Goal: Task Accomplishment & Management: Use online tool/utility

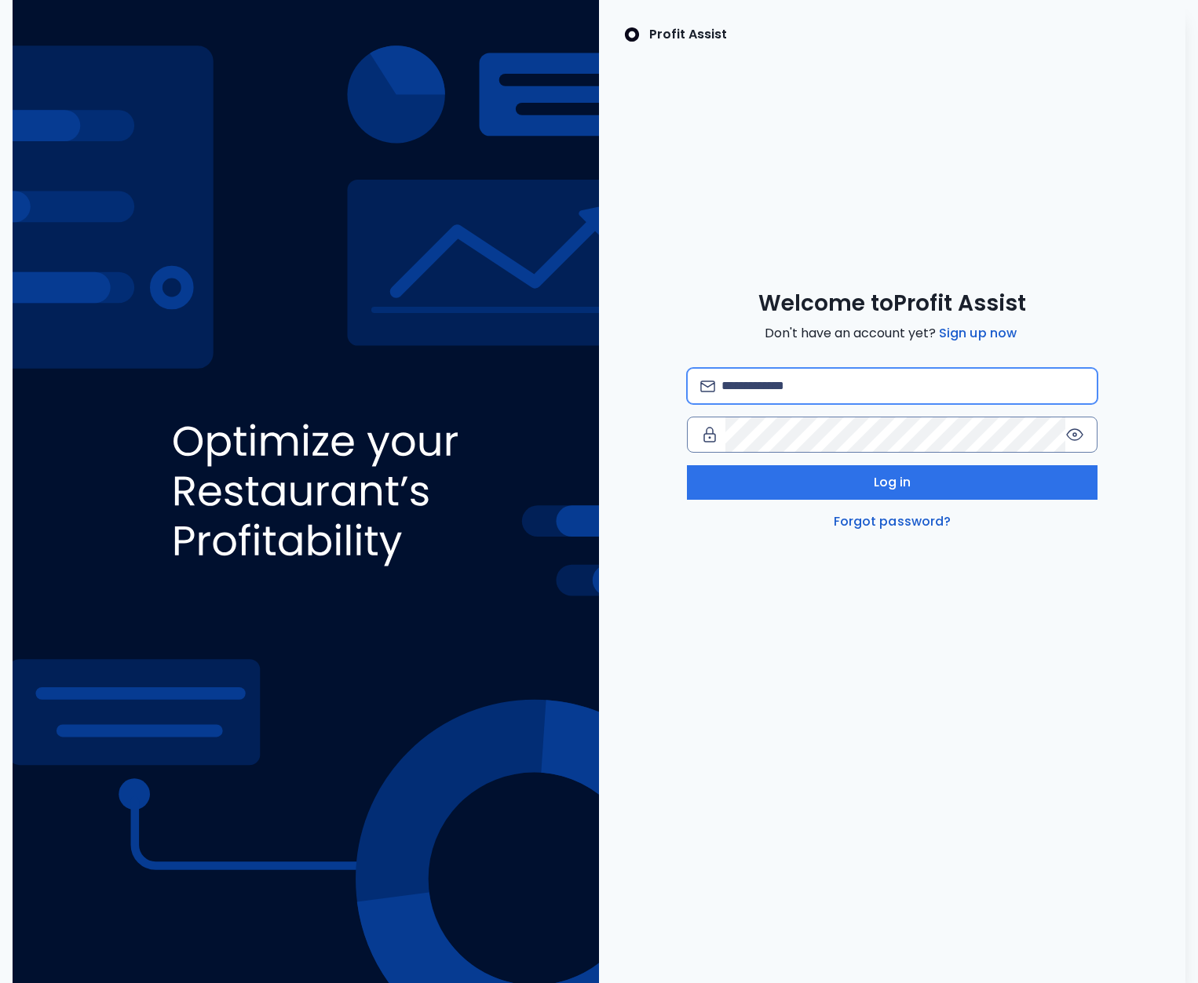
click at [765, 382] on input "email" at bounding box center [902, 386] width 363 height 35
type input "**********"
click at [834, 397] on input "email" at bounding box center [902, 386] width 363 height 35
type input "**********"
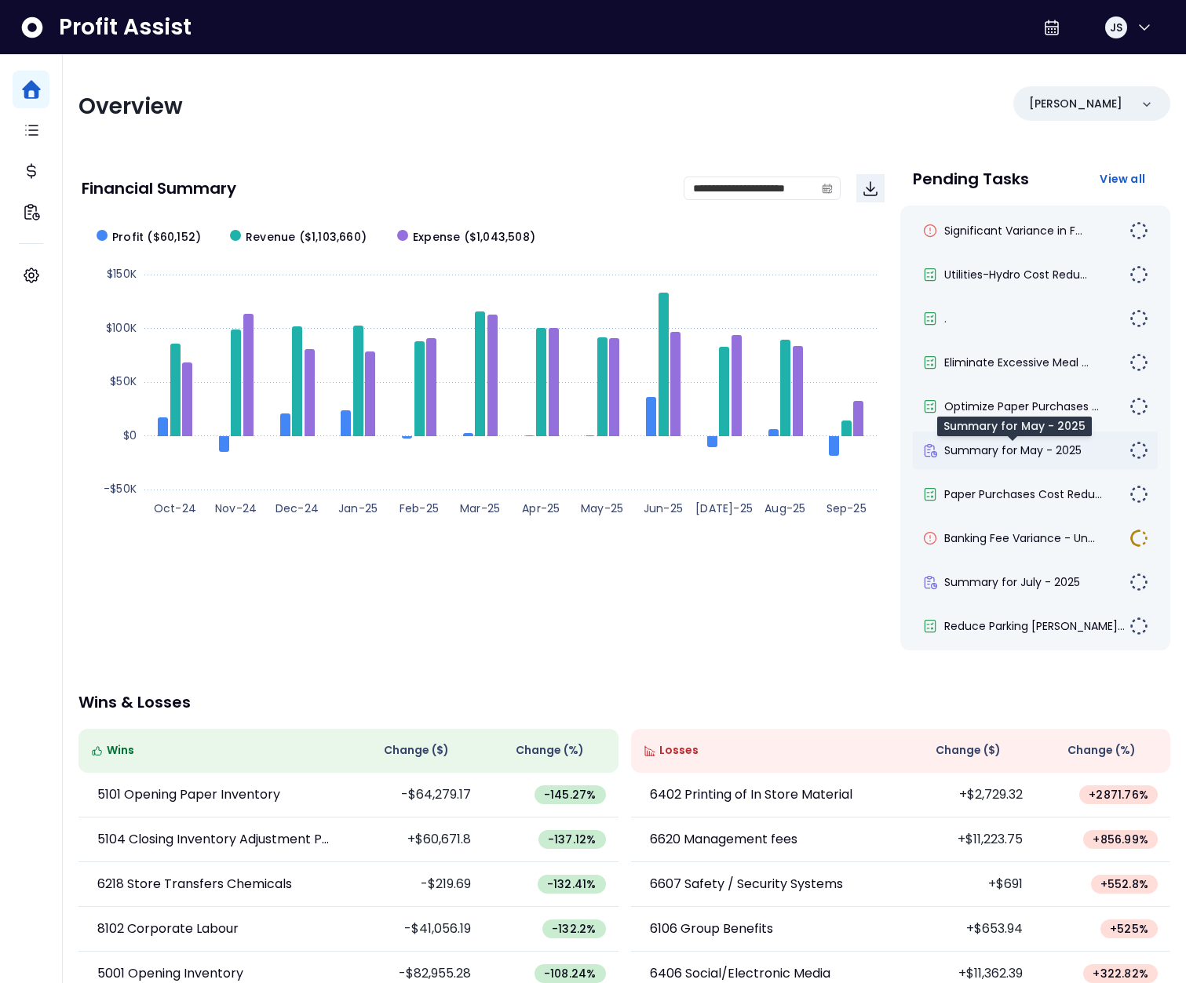
click at [1019, 457] on span "Summary for May - 2025" at bounding box center [1012, 451] width 137 height 16
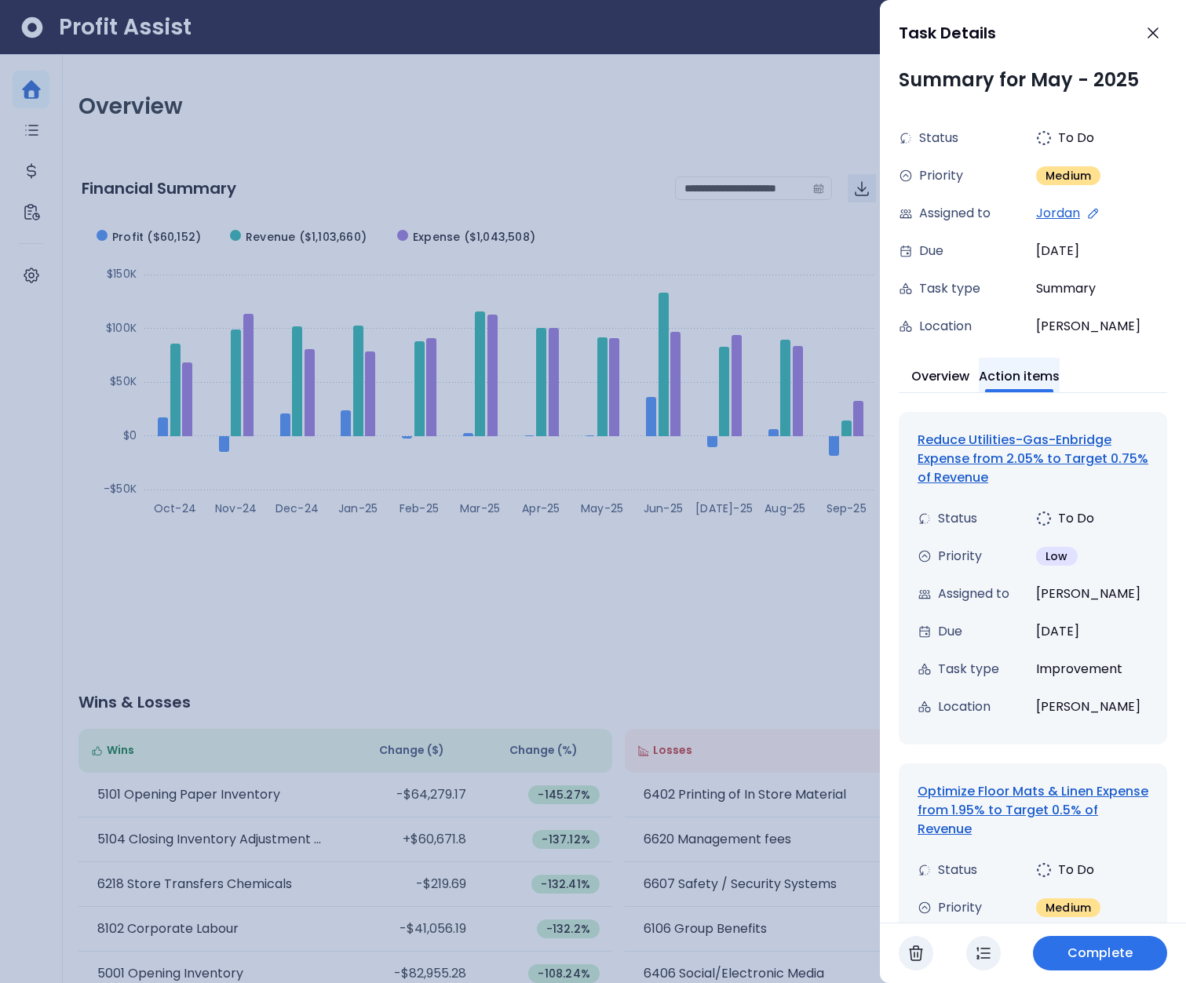
click at [1047, 382] on button "Action items" at bounding box center [1019, 375] width 81 height 35
click at [1009, 461] on div "Reduce Utilities-Gas-Enbridge Expense from 2.05% to Target 0.75% of Revenue" at bounding box center [1033, 459] width 231 height 57
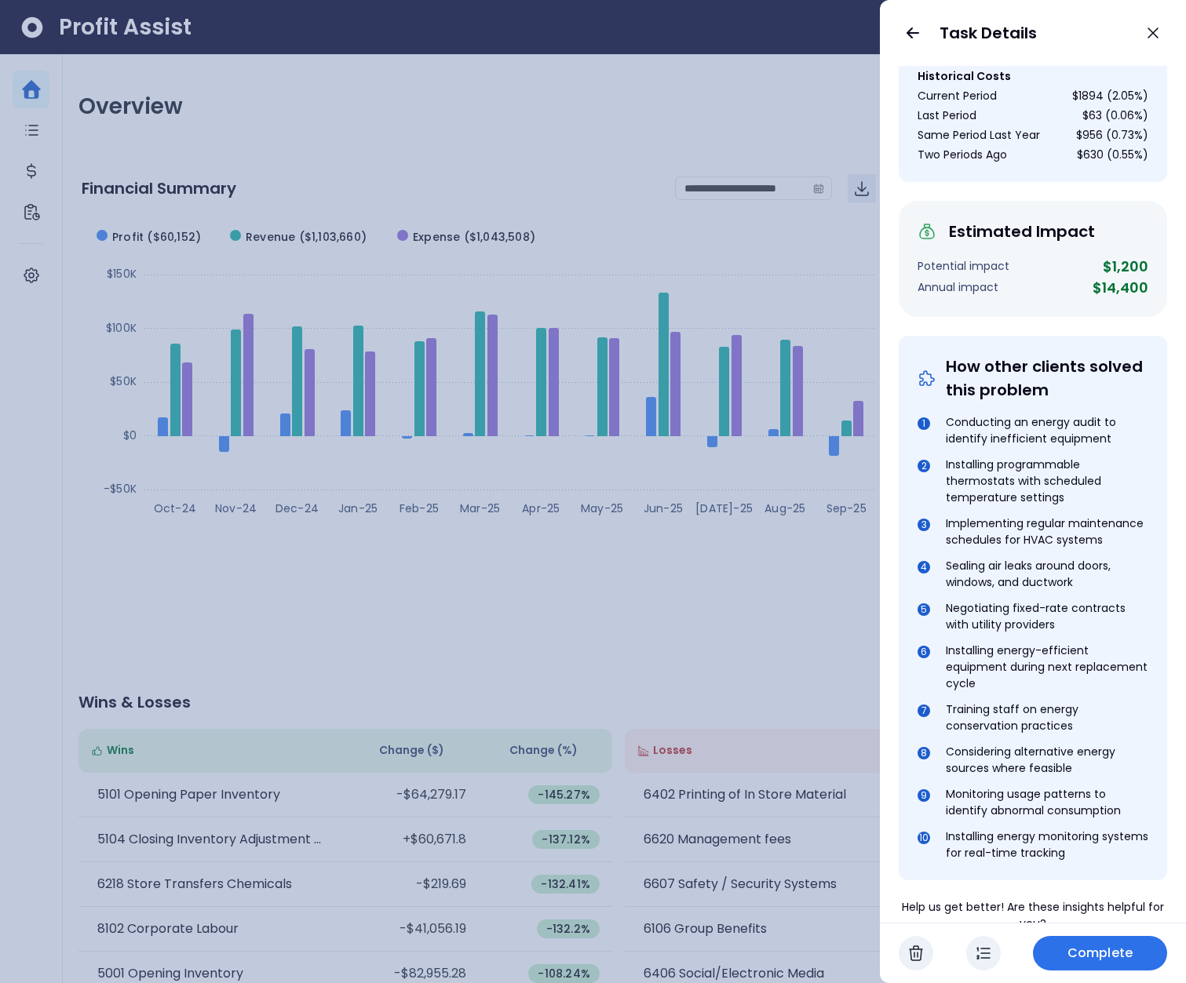
scroll to position [548, 0]
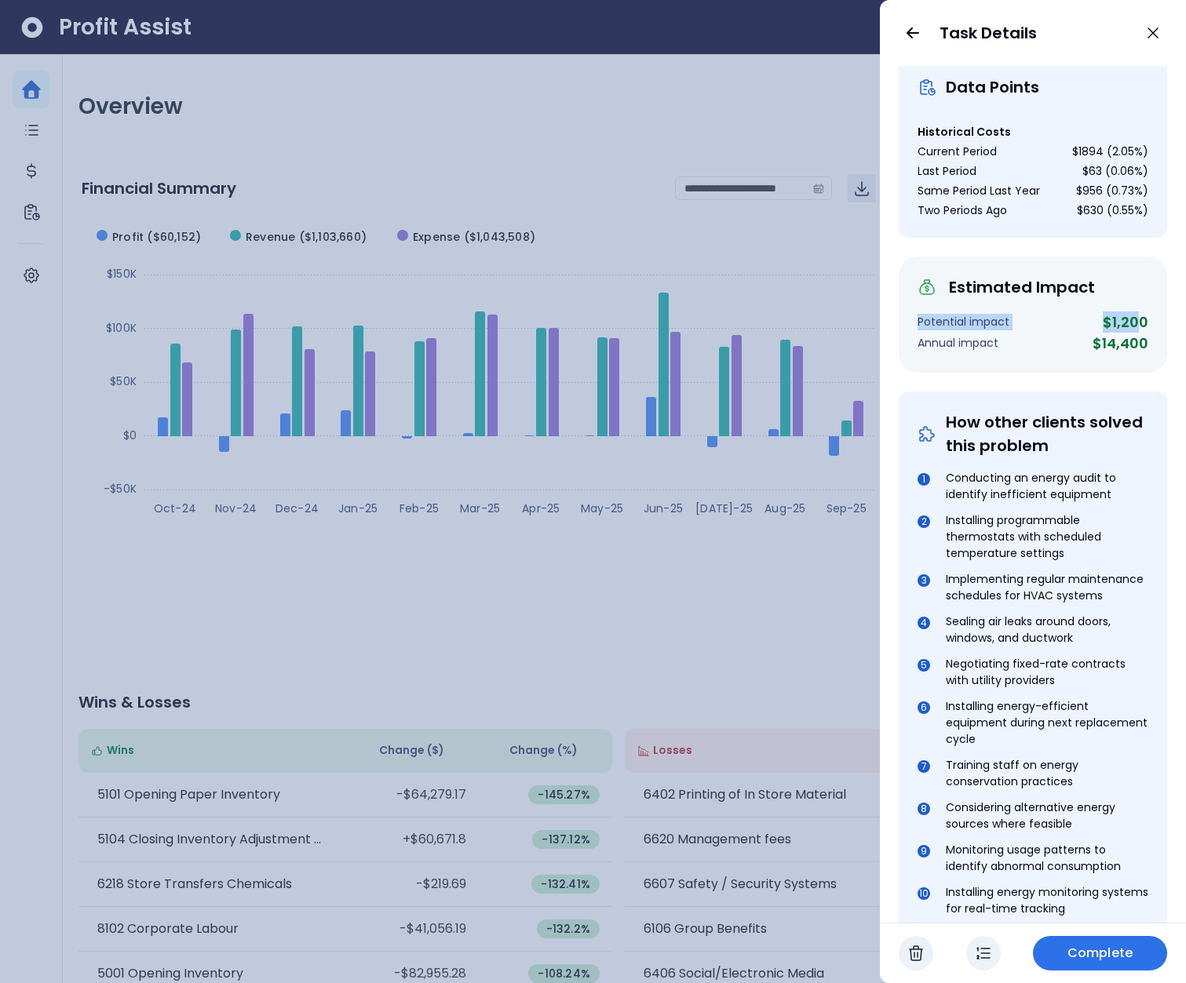
drag, startPoint x: 918, startPoint y: 337, endPoint x: 1129, endPoint y: 334, distance: 210.4
click at [1129, 333] on div "Potential impact $1,200" at bounding box center [1033, 322] width 231 height 21
drag, startPoint x: 921, startPoint y: 359, endPoint x: 1140, endPoint y: 355, distance: 219.0
click at [1140, 355] on div "Estimated Impact Potential impact $1,200 Annual impact $14,400" at bounding box center [1033, 315] width 268 height 116
click at [1080, 354] on div "Annual impact $14,400" at bounding box center [1033, 343] width 231 height 21
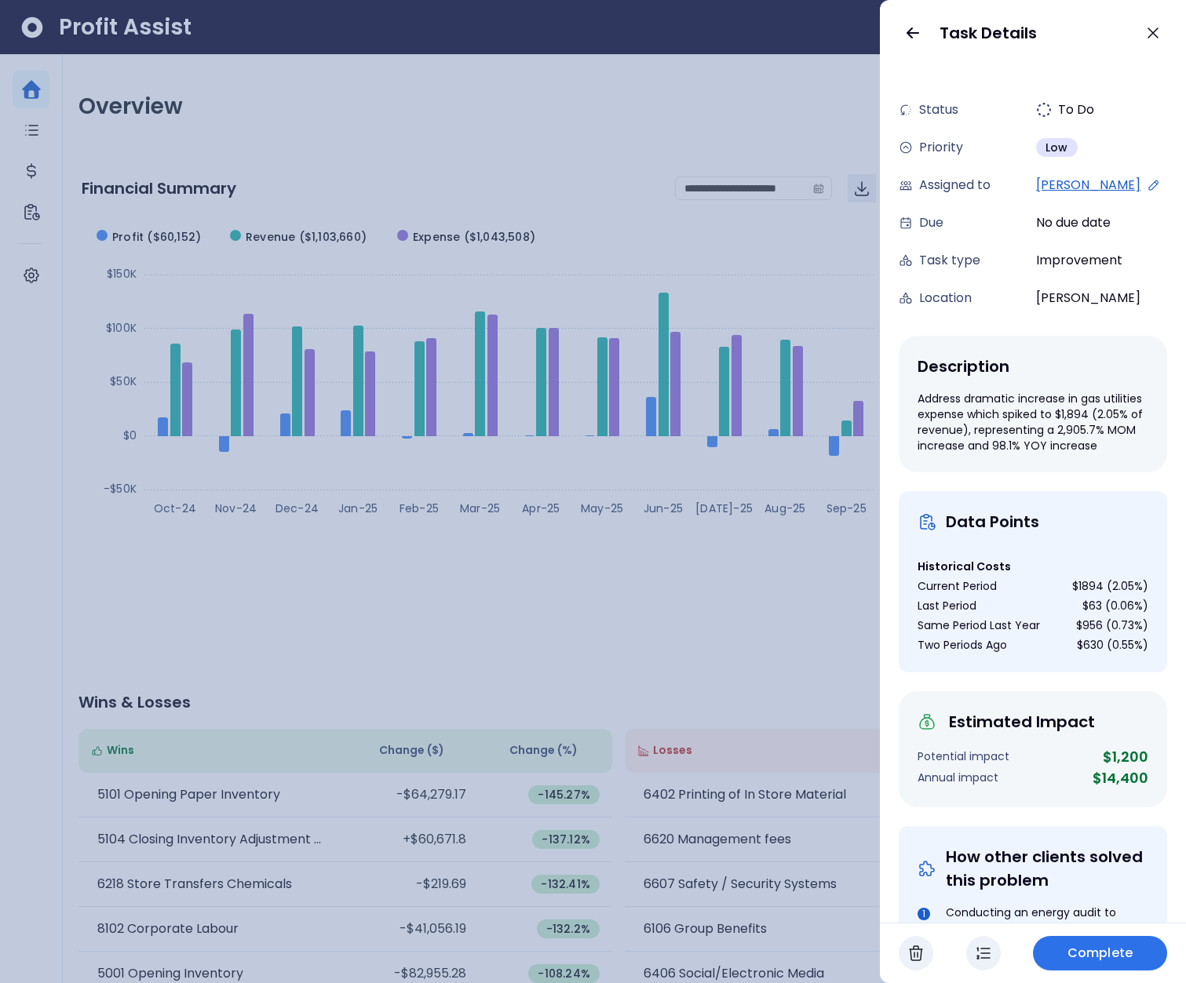
scroll to position [0, 0]
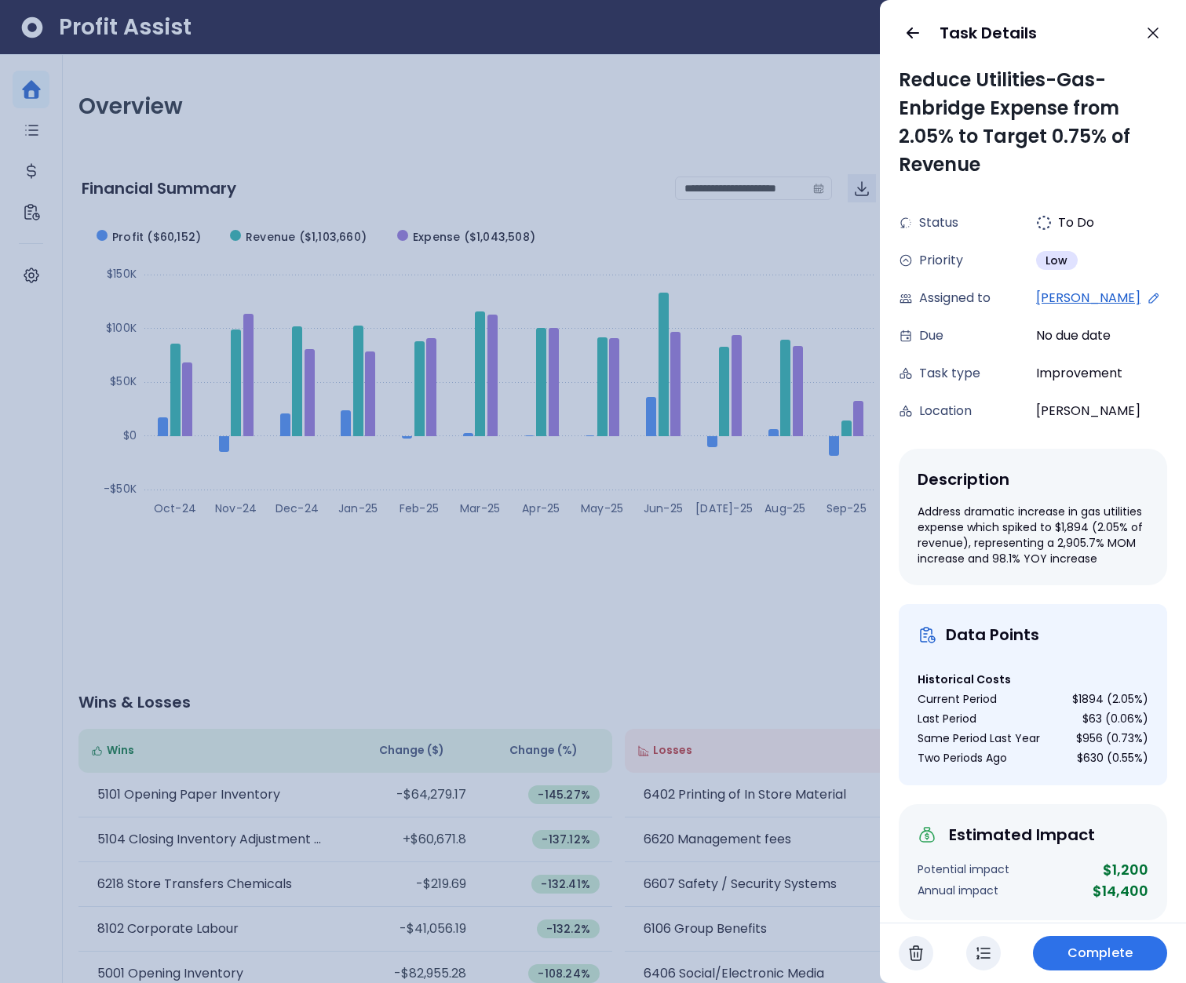
click at [912, 954] on icon "button" at bounding box center [916, 953] width 19 height 19
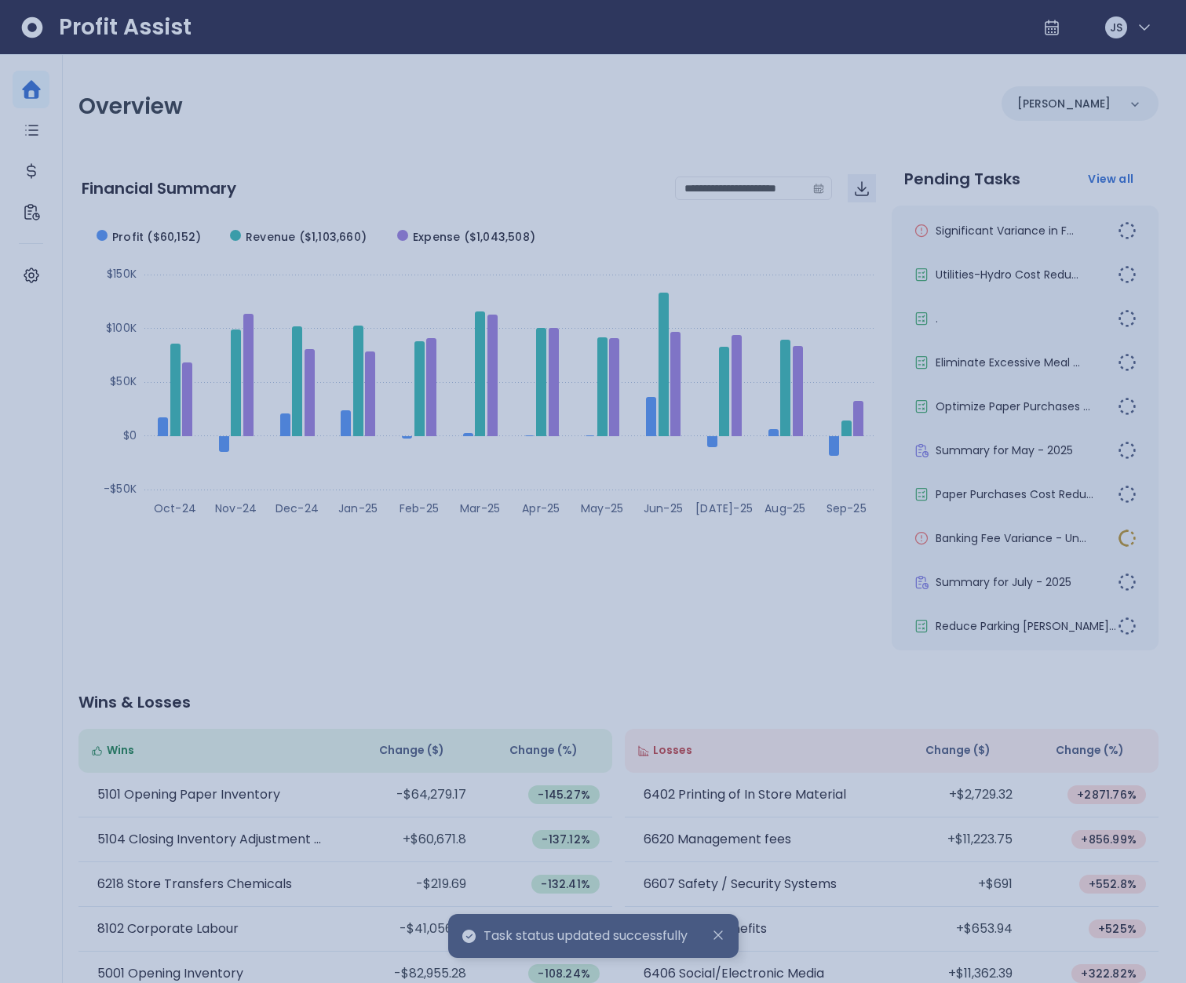
click at [799, 671] on div at bounding box center [593, 491] width 1186 height 983
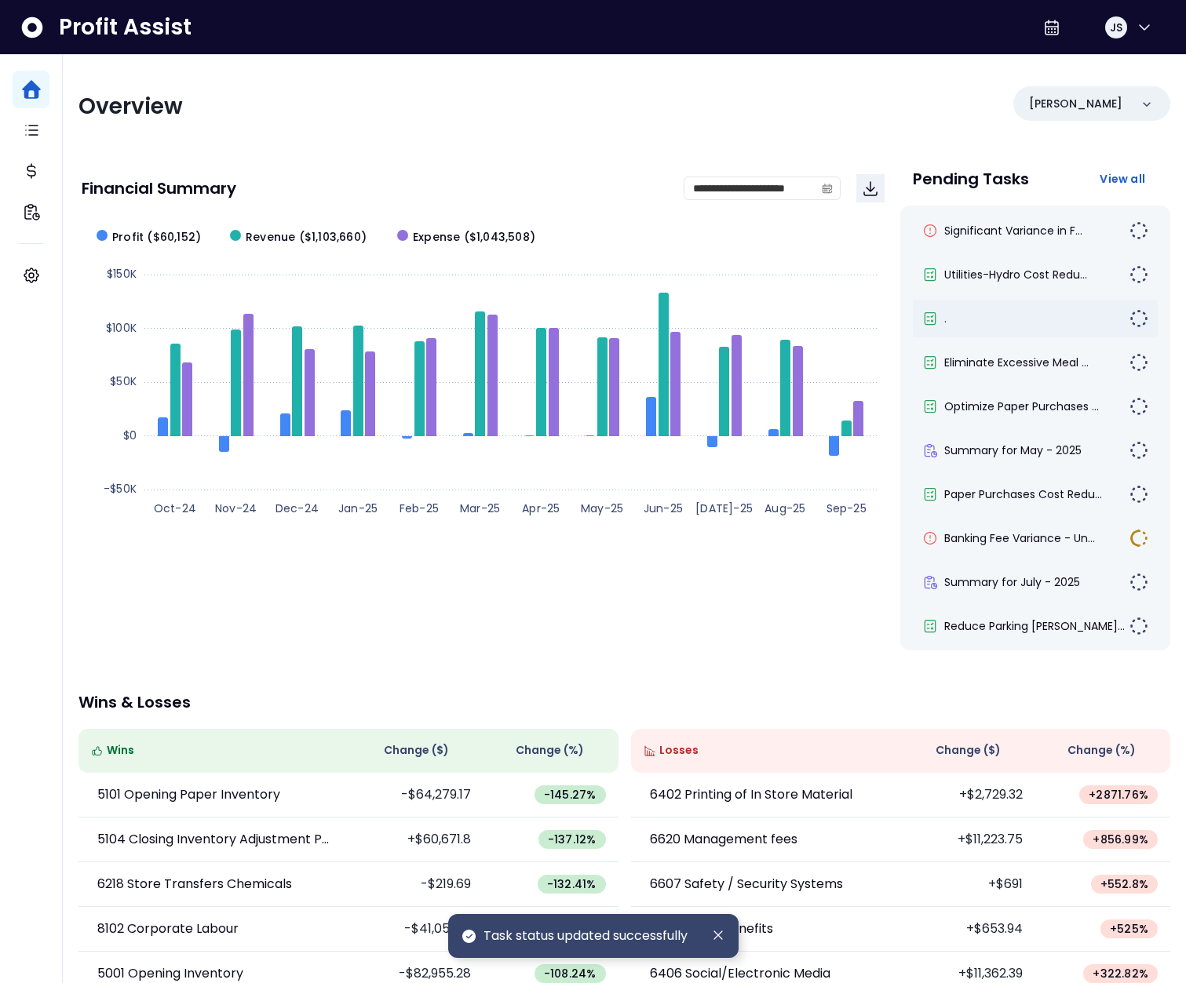
click at [969, 311] on div "." at bounding box center [1025, 319] width 207 height 16
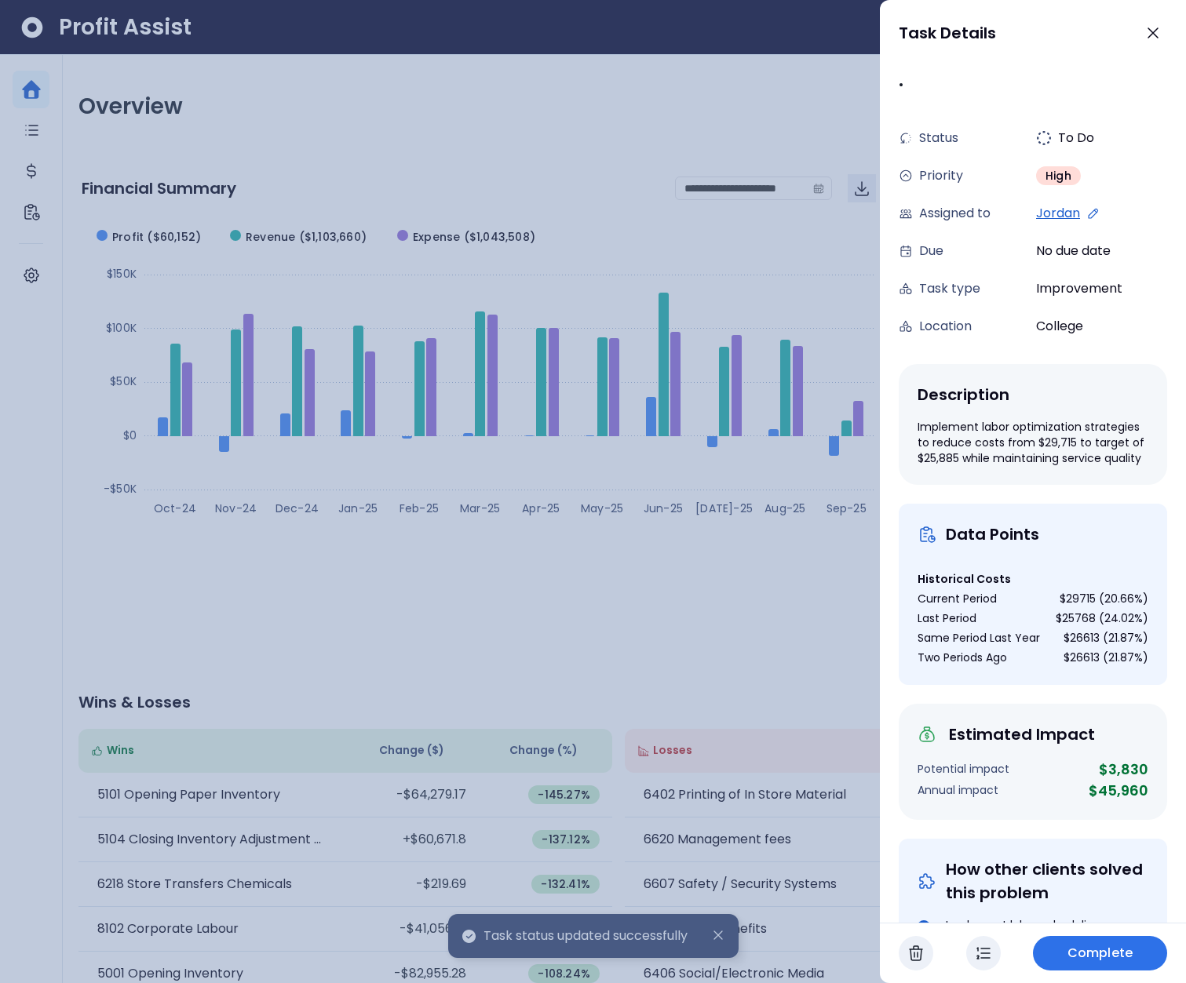
click at [986, 956] on icon "button" at bounding box center [983, 953] width 19 height 19
click at [1132, 952] on span "Complete" at bounding box center [1103, 953] width 65 height 19
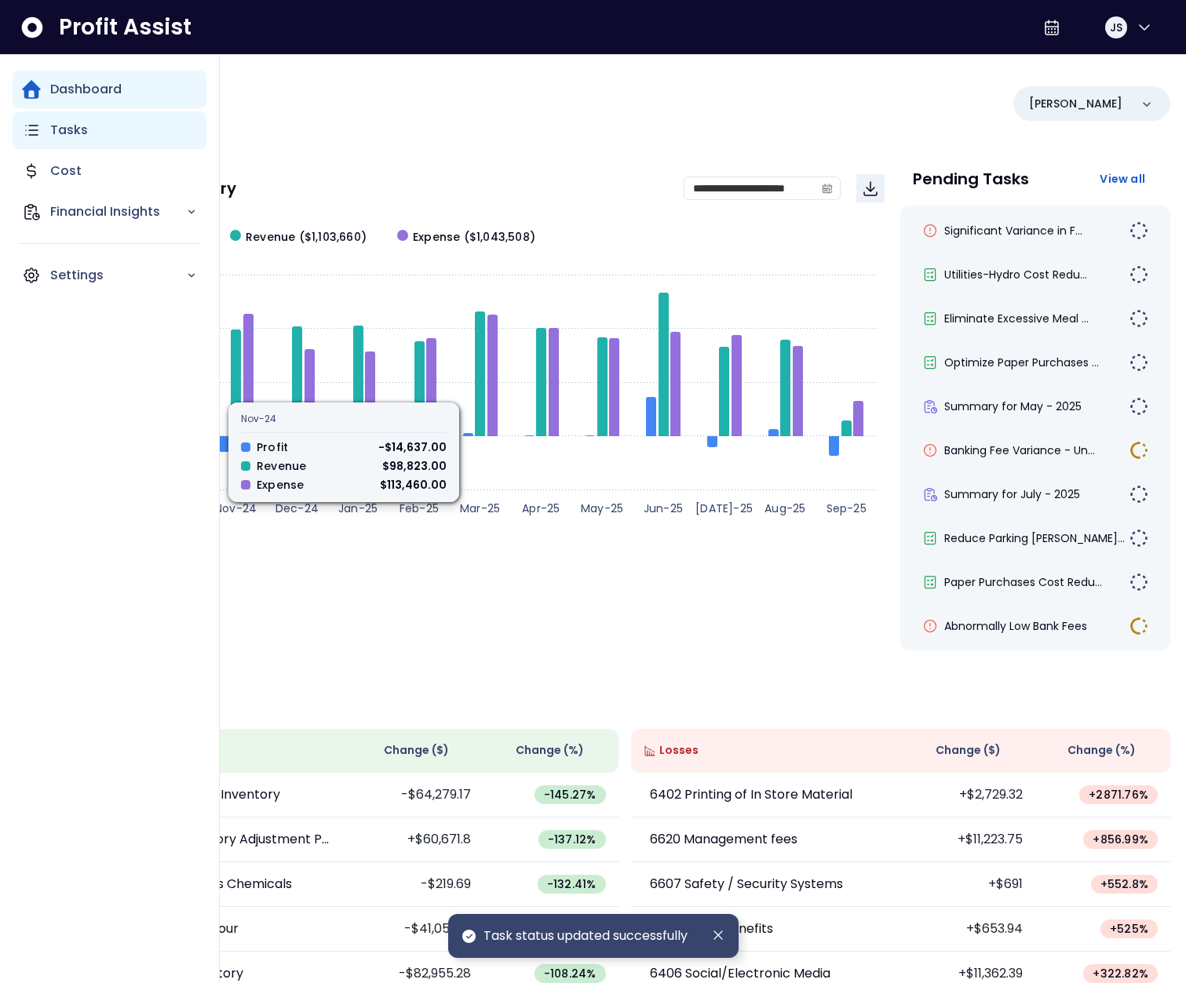
click at [24, 134] on icon "Main navigation" at bounding box center [31, 130] width 19 height 19
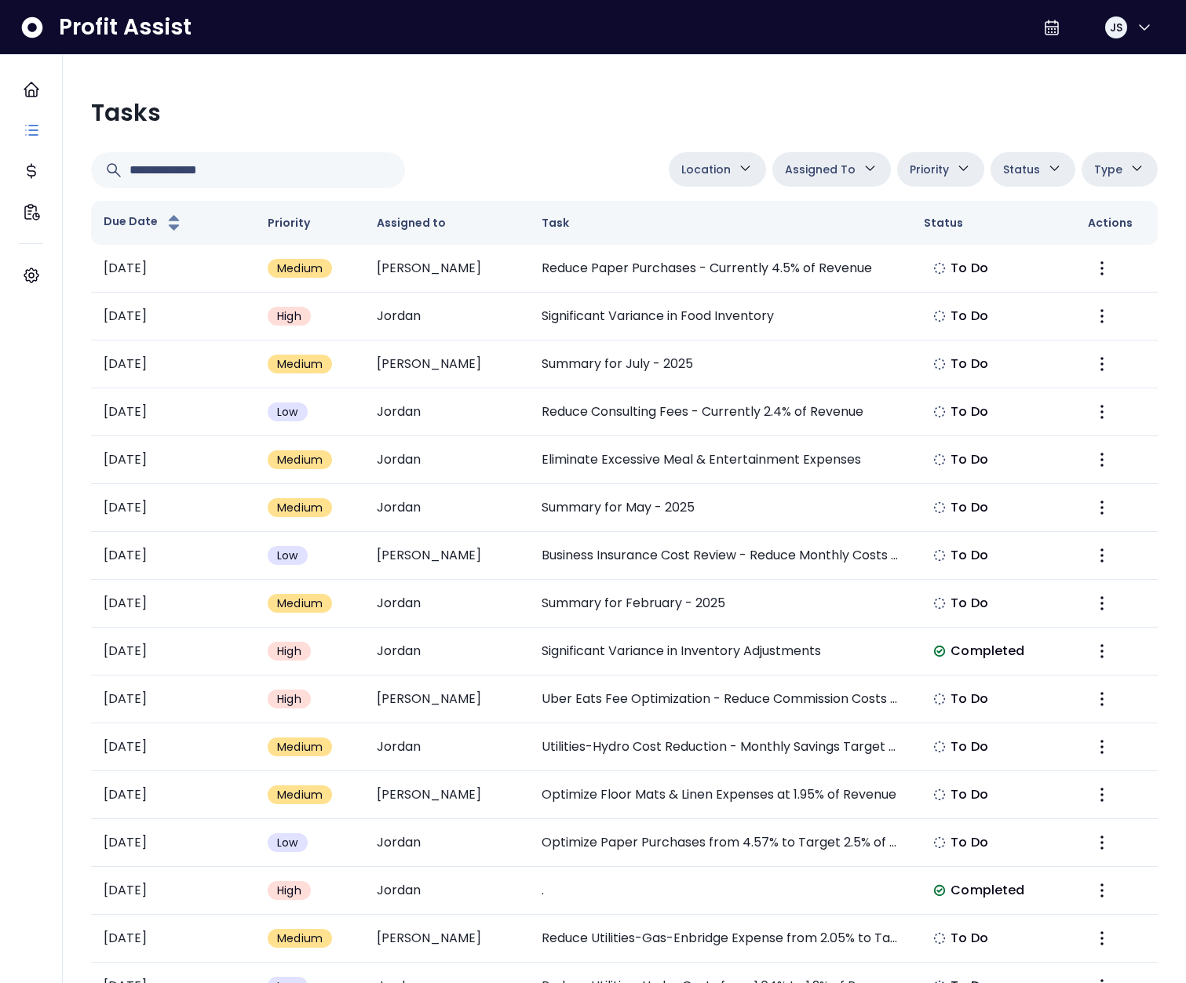
click at [702, 173] on span "Location" at bounding box center [705, 169] width 49 height 19
click at [808, 181] on button "Assigned To" at bounding box center [831, 169] width 119 height 35
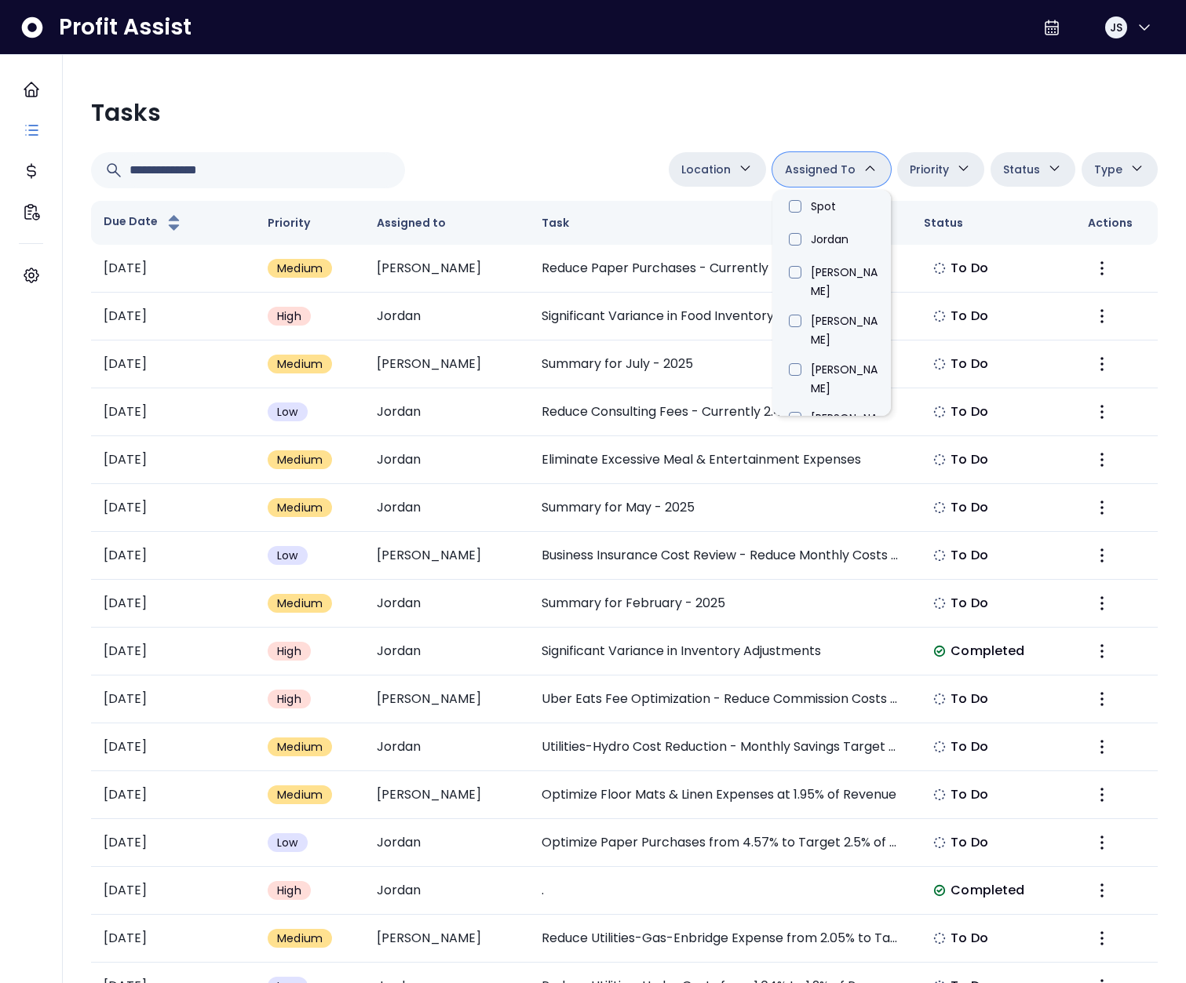
click at [495, 152] on div at bounding box center [376, 170] width 571 height 36
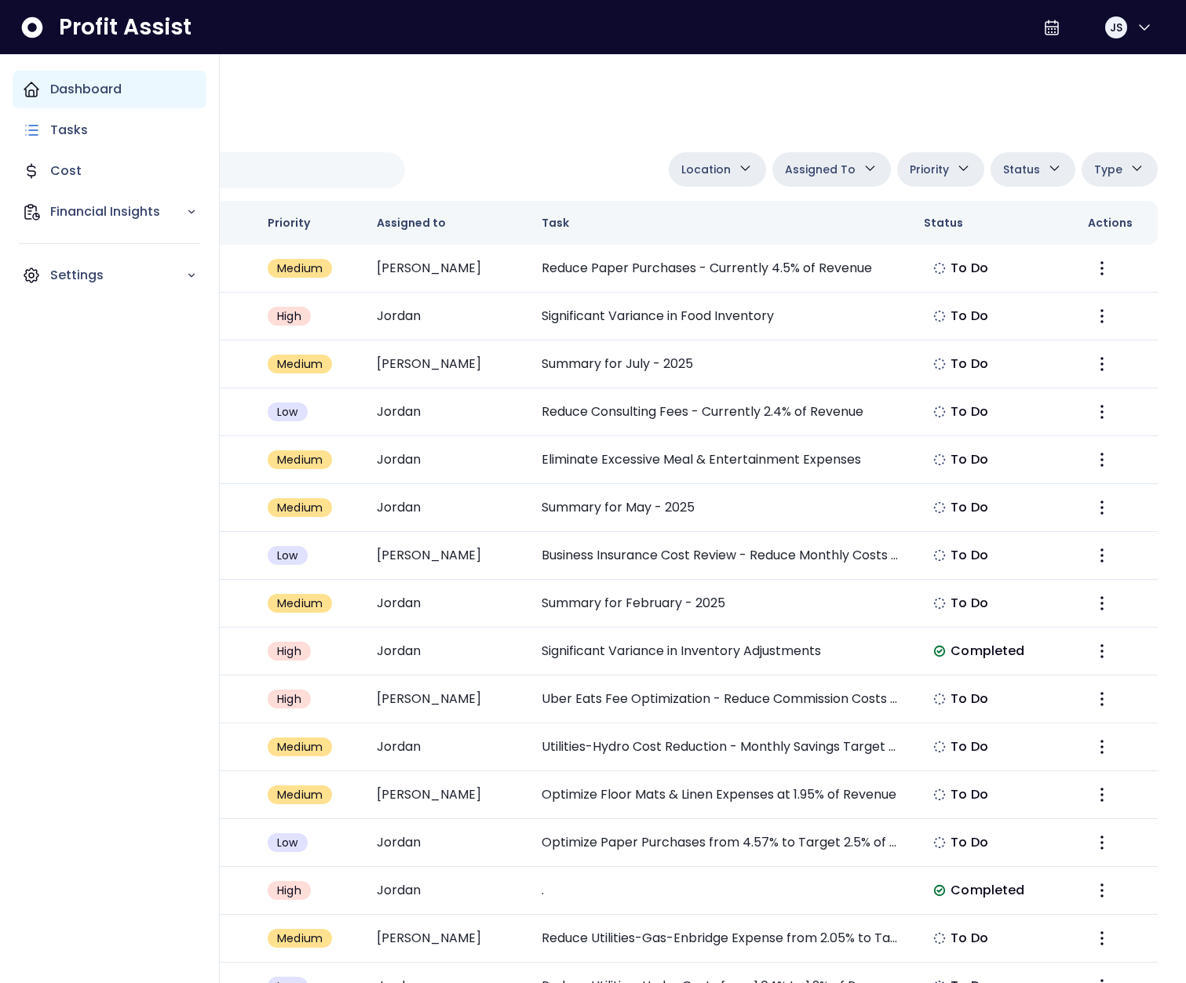
click at [39, 91] on icon "Main navigation" at bounding box center [31, 89] width 19 height 19
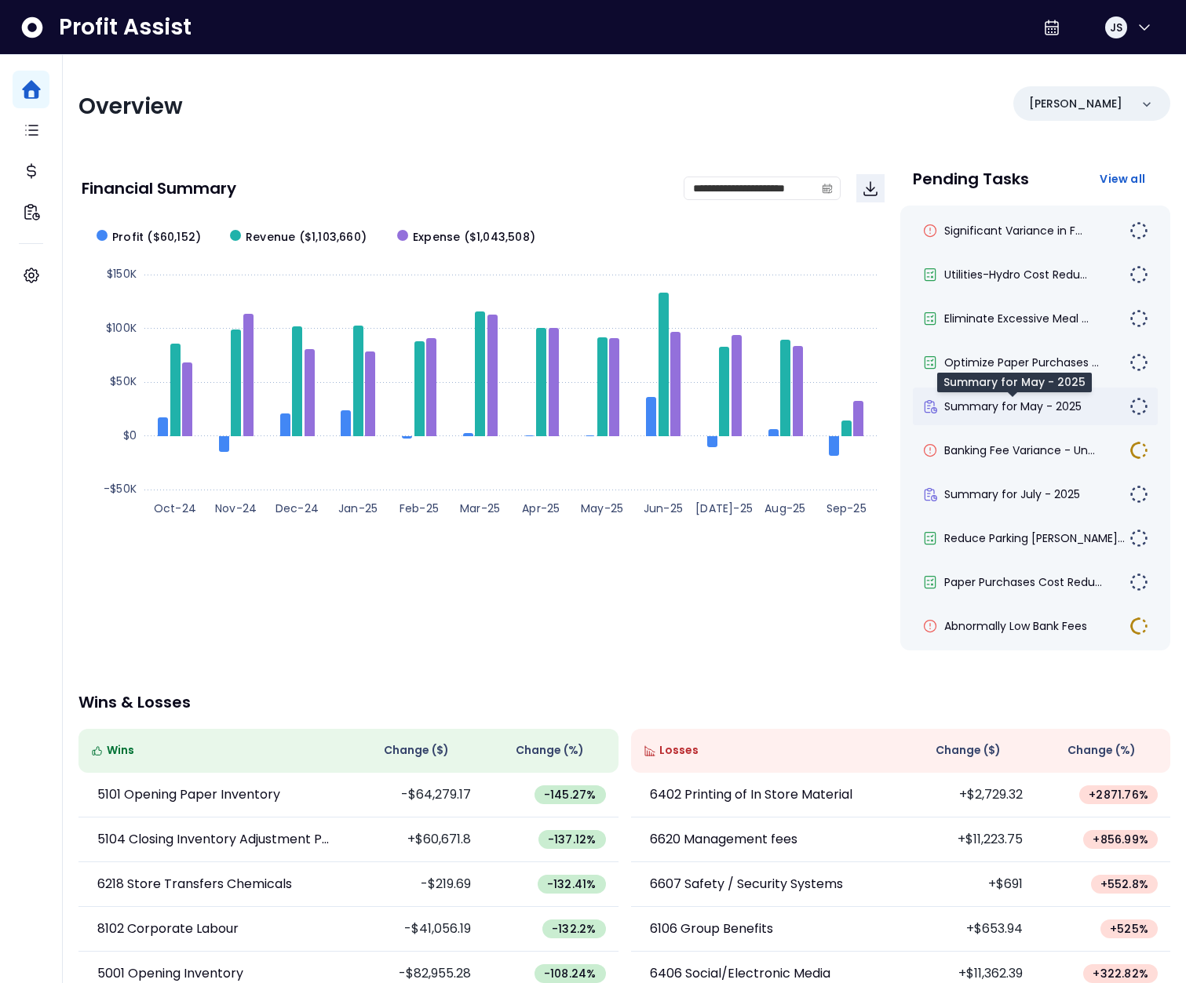
click at [1005, 402] on span "Summary for May - 2025" at bounding box center [1012, 407] width 137 height 16
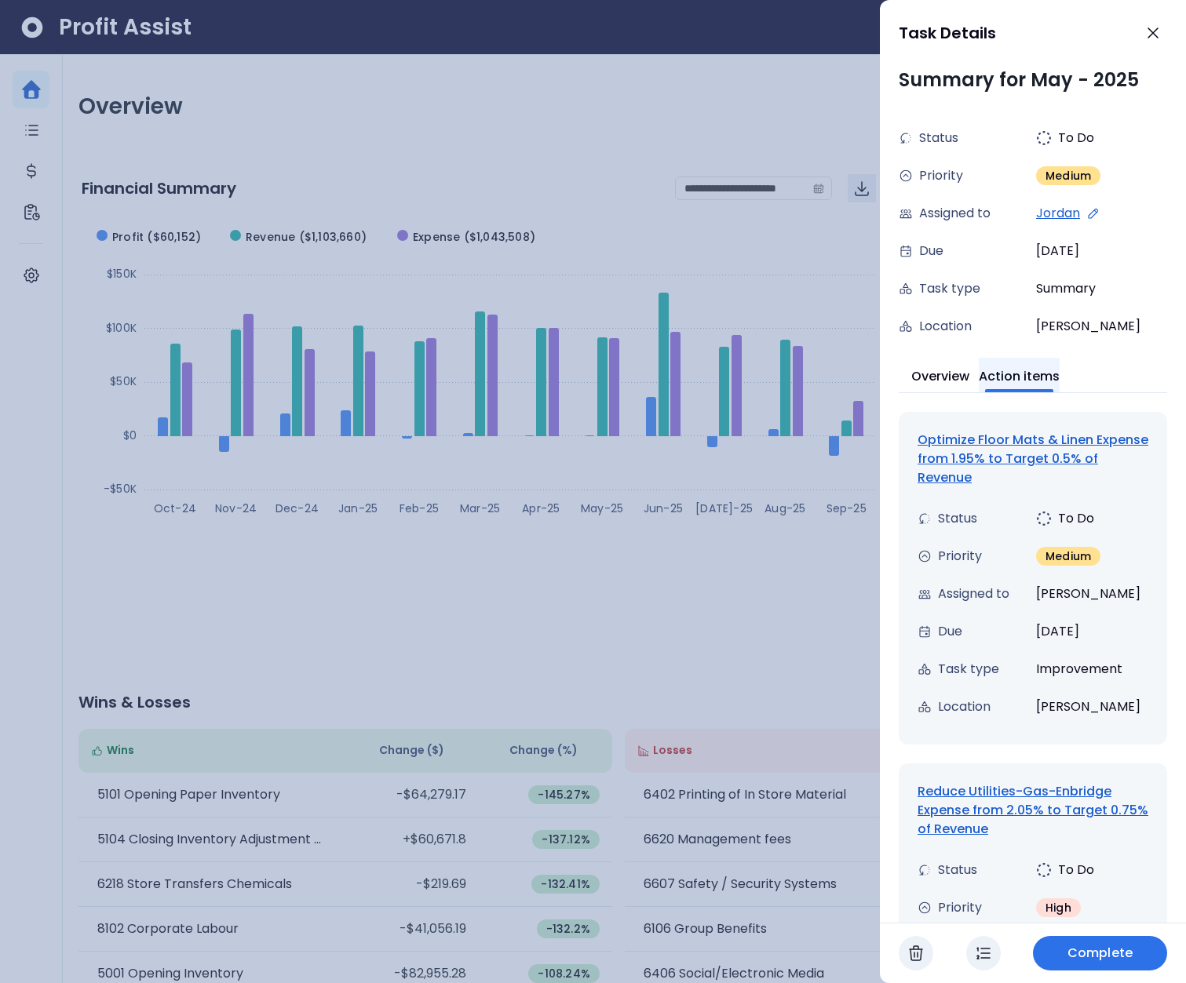
click at [1056, 367] on button "Action items" at bounding box center [1019, 375] width 81 height 35
click at [738, 118] on div at bounding box center [593, 491] width 1186 height 983
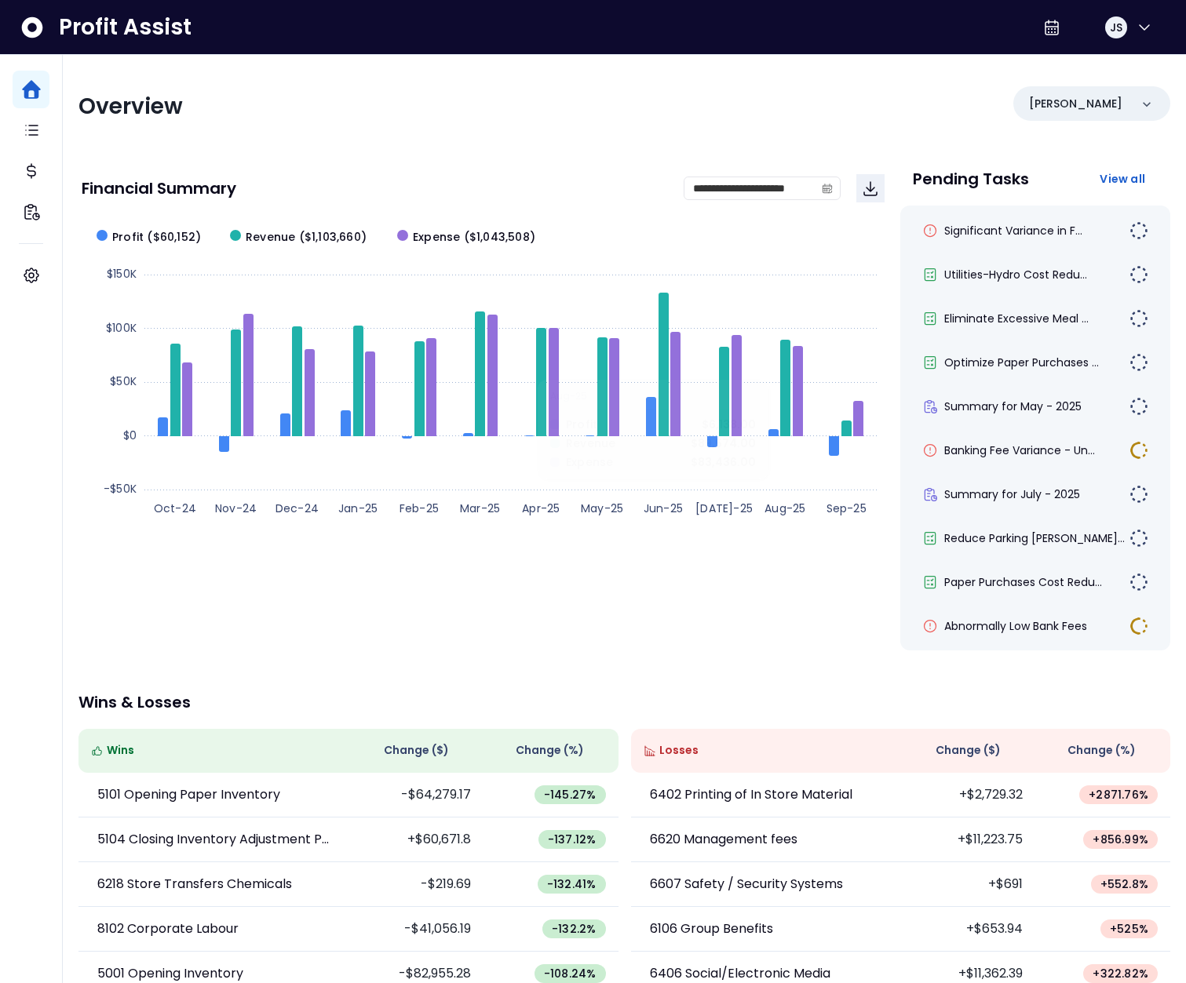
click at [666, 129] on div "**********" at bounding box center [624, 579] width 1123 height 1048
